Goal: Find specific page/section: Find specific page/section

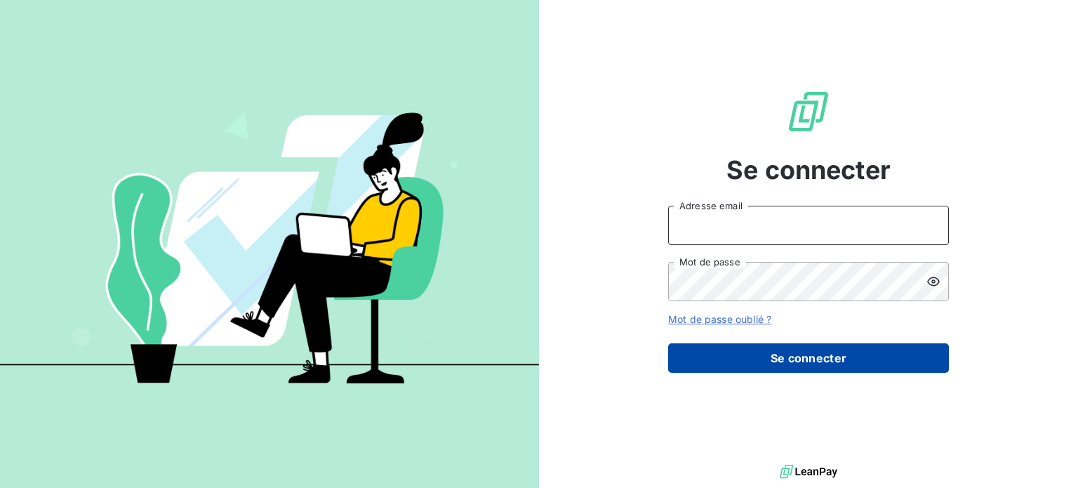
type input "[EMAIL_ADDRESS][PERSON_NAME][DOMAIN_NAME]"
click at [777, 350] on button "Se connecter" at bounding box center [808, 357] width 281 height 29
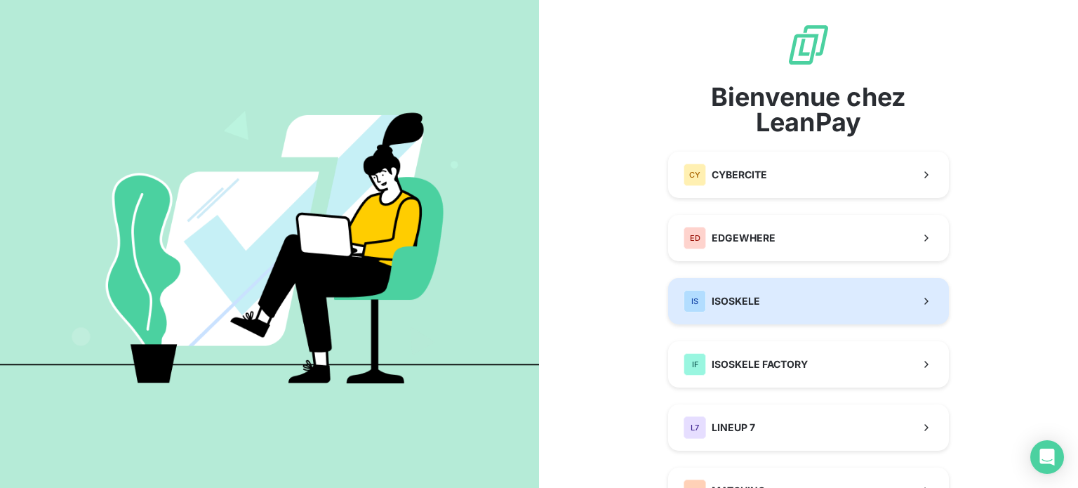
click at [789, 299] on button "IS ISOSKELE" at bounding box center [808, 301] width 281 height 46
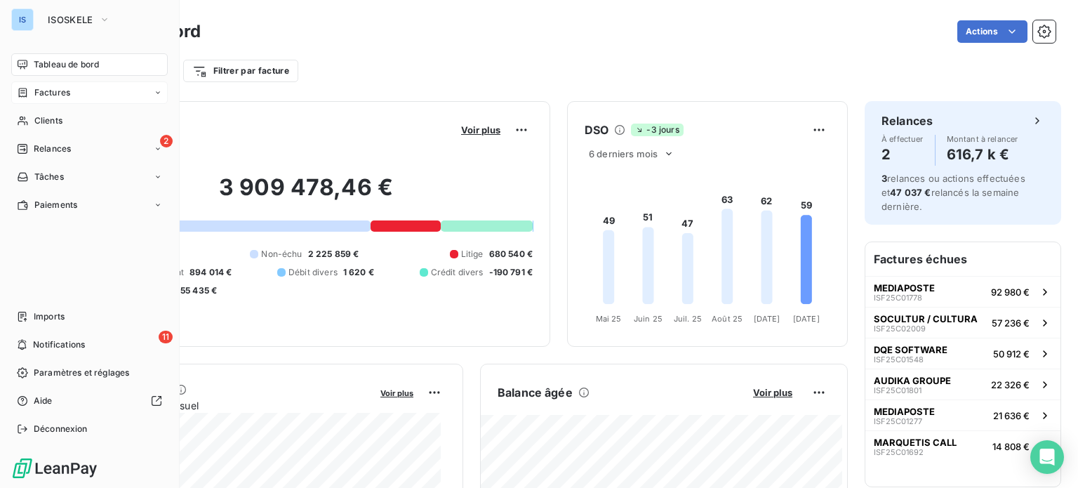
click at [48, 91] on span "Factures" at bounding box center [52, 92] width 36 height 13
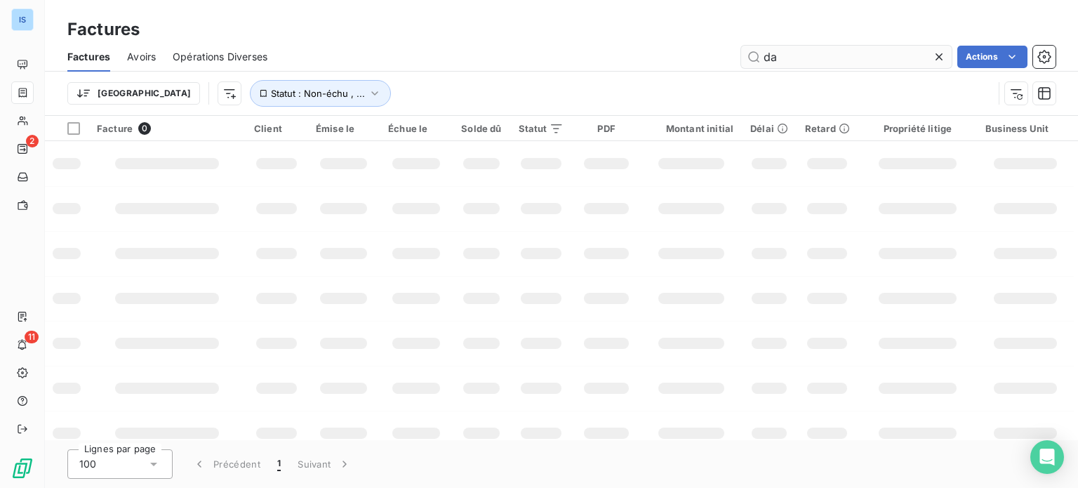
type input "da"
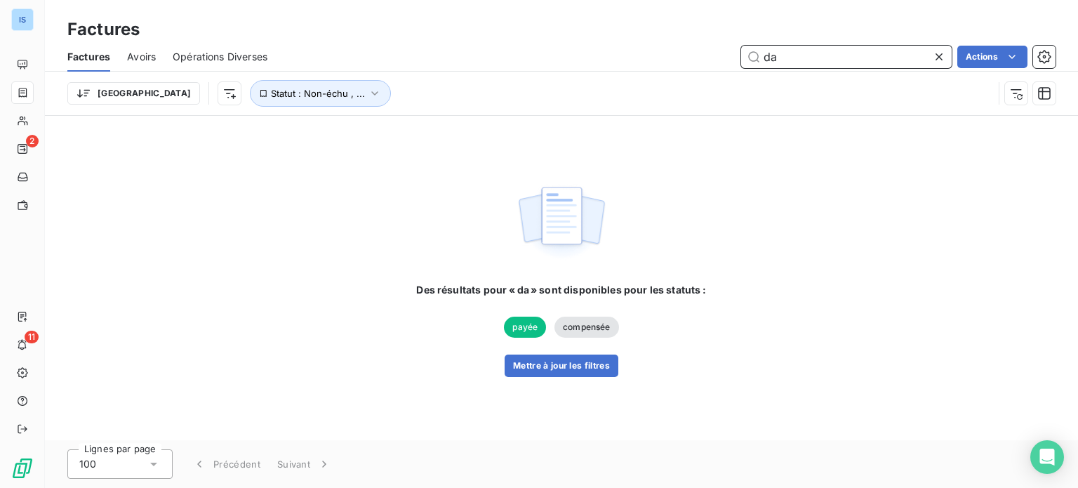
click at [795, 53] on input "da" at bounding box center [846, 57] width 211 height 22
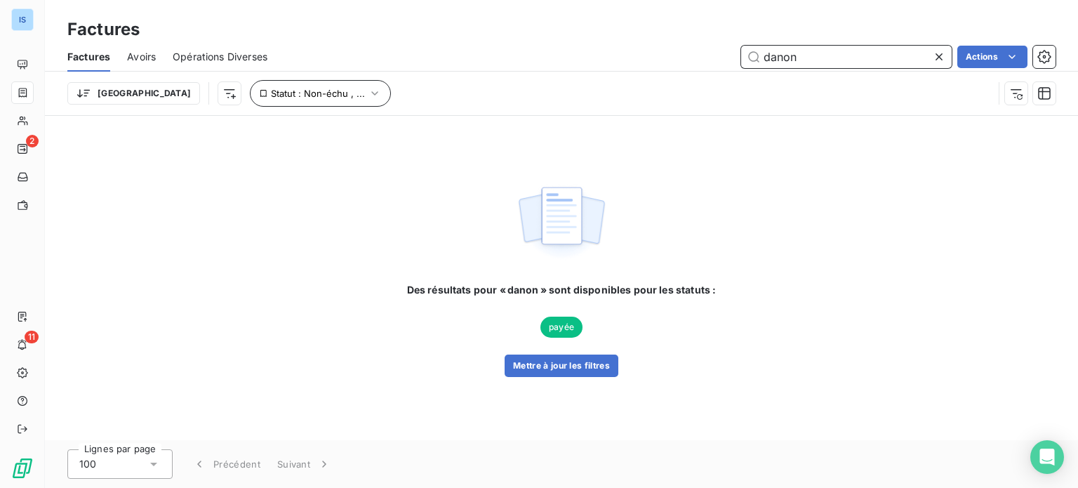
type input "danon"
click at [368, 87] on icon "button" at bounding box center [375, 93] width 14 height 14
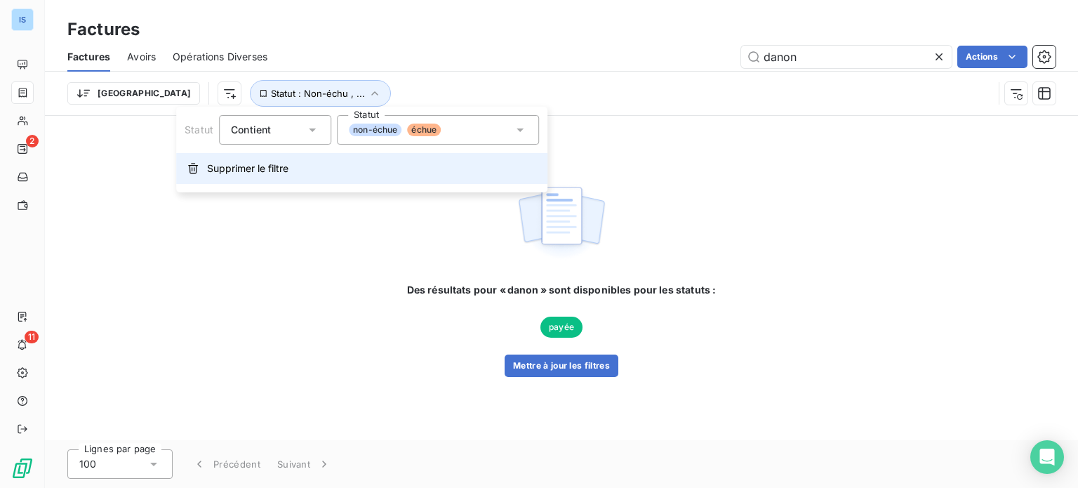
click at [270, 173] on span "Supprimer le filtre" at bounding box center [247, 168] width 81 height 14
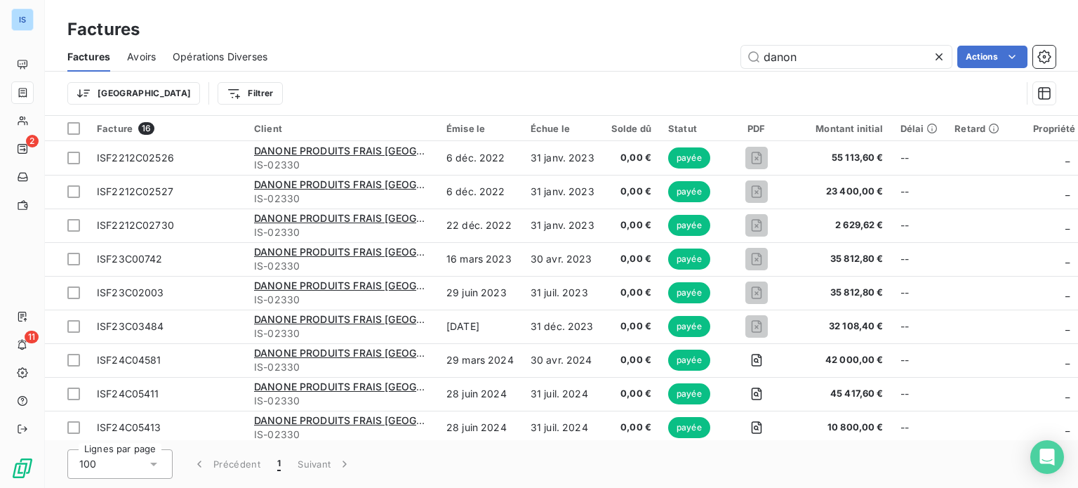
scroll to position [246, 0]
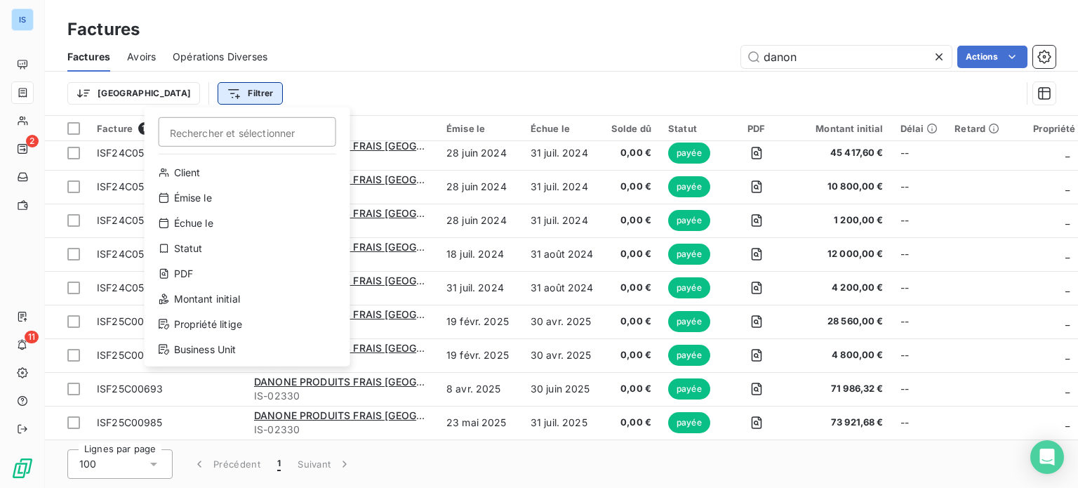
click at [182, 90] on html "IS 2 11 Factures Factures Avoirs Opérations Diverses danon Actions Trier Filtre…" at bounding box center [539, 244] width 1078 height 488
click at [197, 241] on div "Statut" at bounding box center [247, 248] width 194 height 22
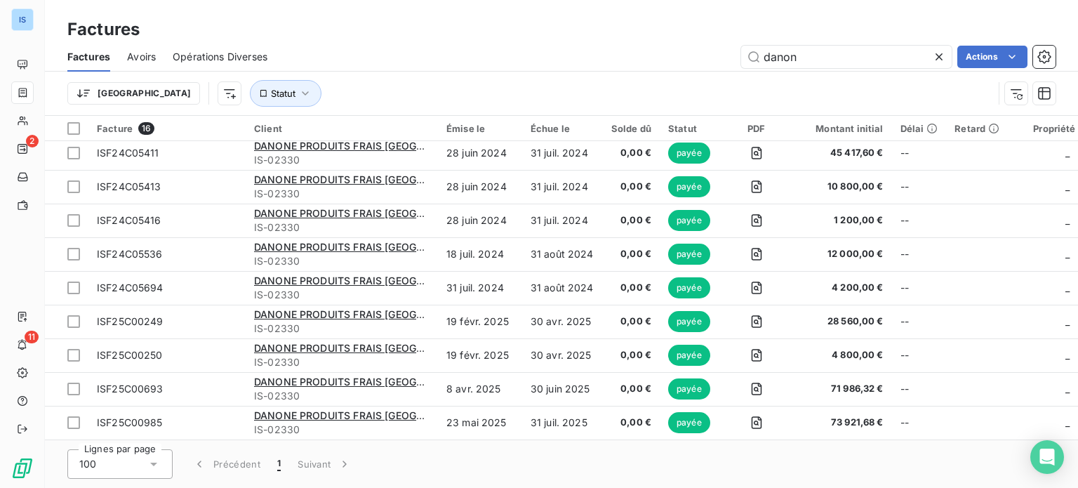
click at [453, 70] on div "Factures Avoirs Opérations Diverses danon Actions" at bounding box center [562, 56] width 1034 height 29
click at [298, 93] on icon "button" at bounding box center [305, 93] width 14 height 14
click at [356, 88] on div "Trier Statut" at bounding box center [530, 93] width 926 height 27
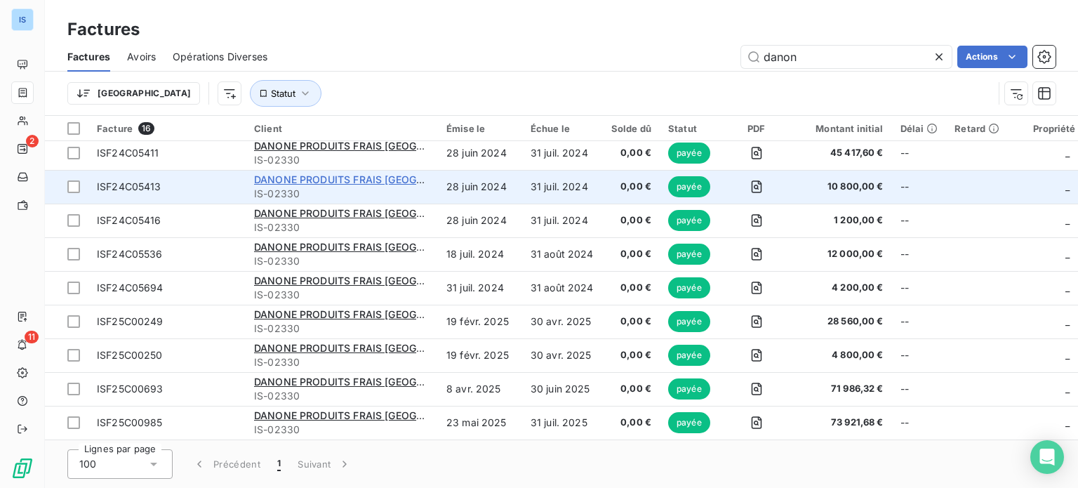
click at [348, 173] on span "DANONE PRODUITS FRAIS [GEOGRAPHIC_DATA]" at bounding box center [370, 179] width 232 height 12
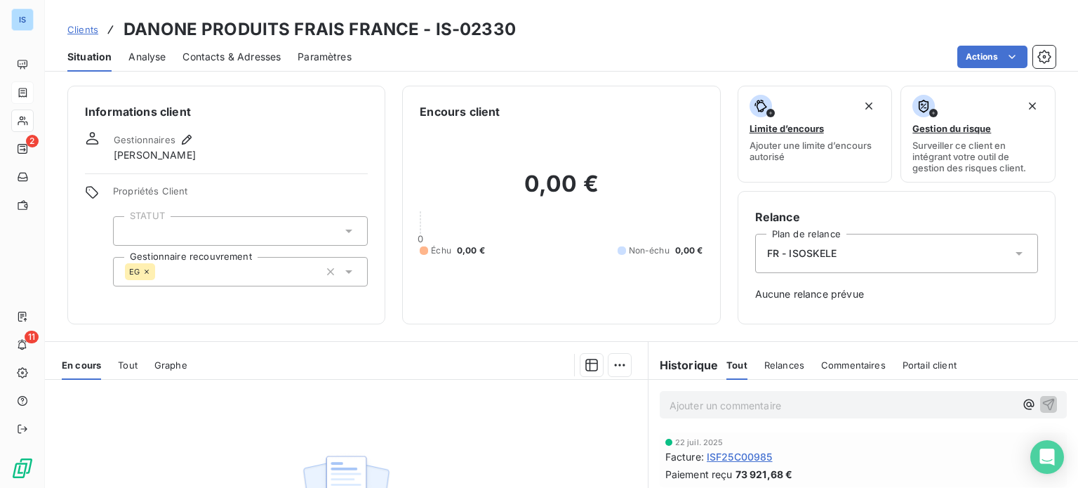
click at [72, 32] on span "Clients" at bounding box center [82, 29] width 31 height 11
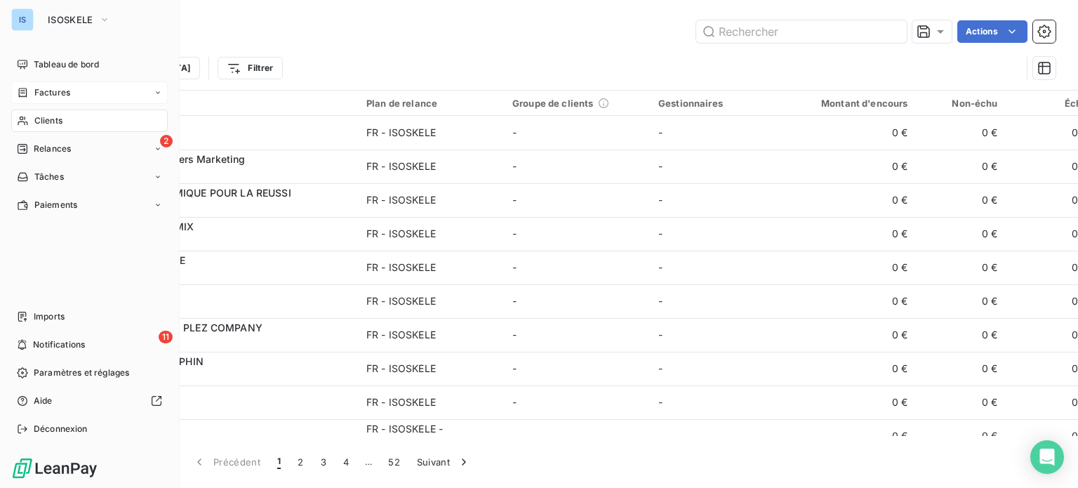
click at [55, 115] on span "Clients" at bounding box center [48, 120] width 28 height 13
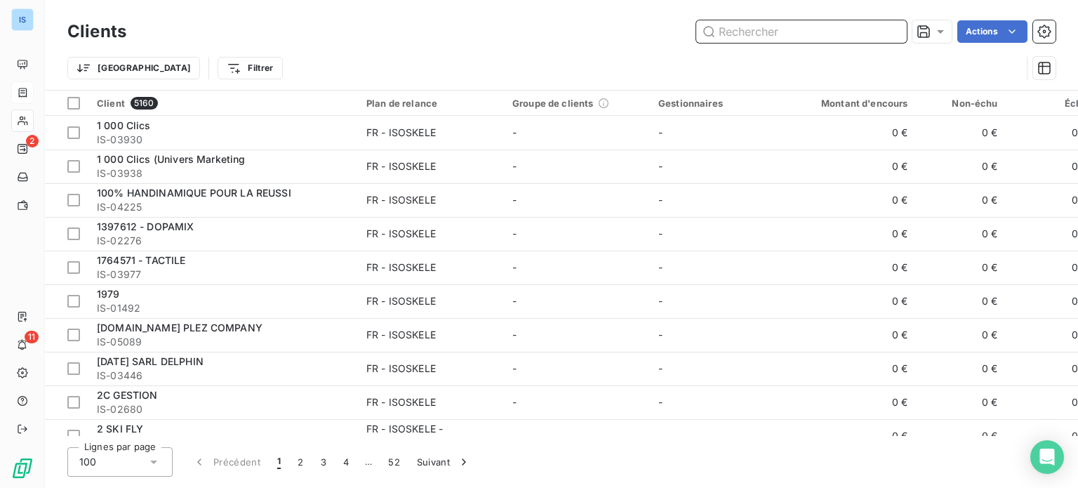
click at [741, 24] on input "text" at bounding box center [802, 31] width 211 height 22
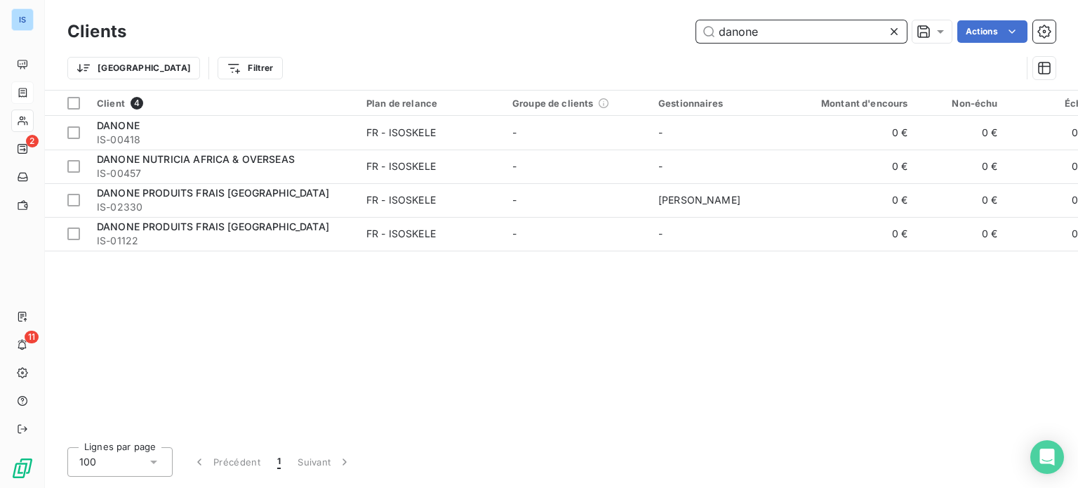
type input "danone"
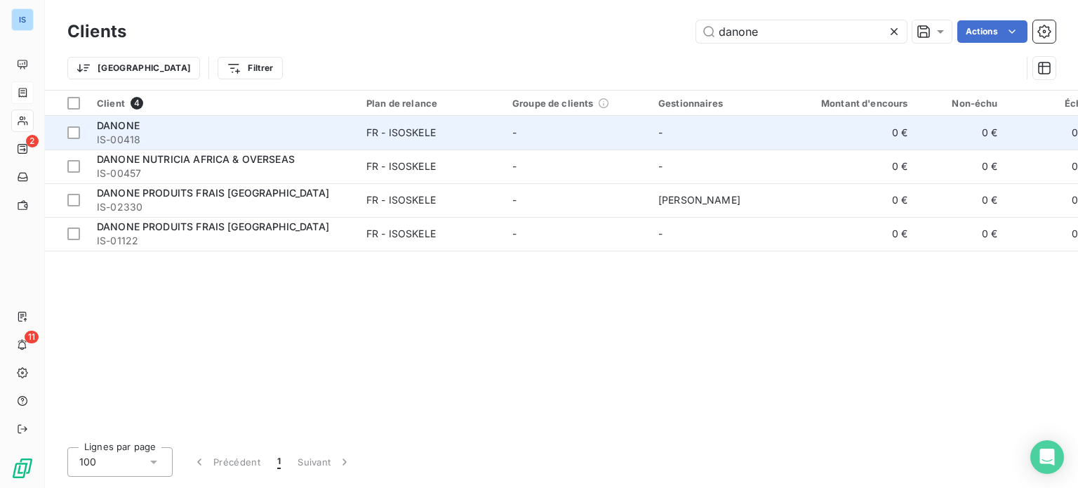
click at [195, 124] on div "DANONE" at bounding box center [223, 126] width 253 height 14
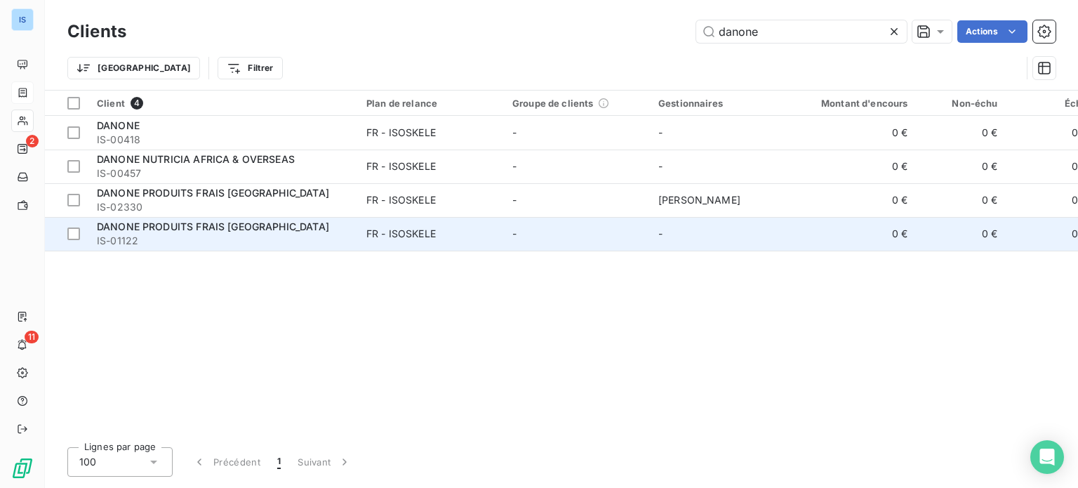
click at [236, 223] on span "DANONE PRODUITS FRAIS [GEOGRAPHIC_DATA]" at bounding box center [213, 226] width 232 height 12
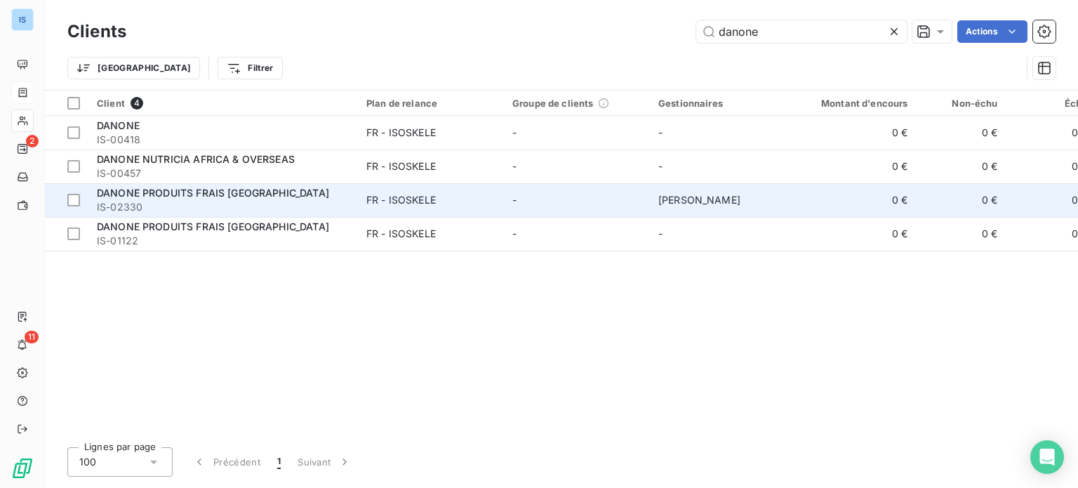
click at [205, 183] on td "DANONE PRODUITS FRAIS [GEOGRAPHIC_DATA] IS-02330" at bounding box center [223, 200] width 270 height 34
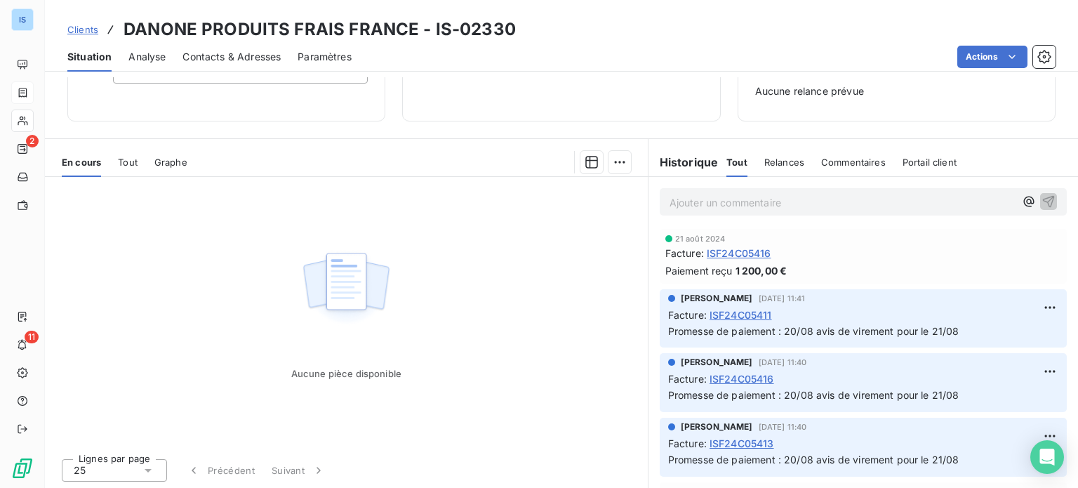
scroll to position [1228, 0]
